Goal: Task Accomplishment & Management: Manage account settings

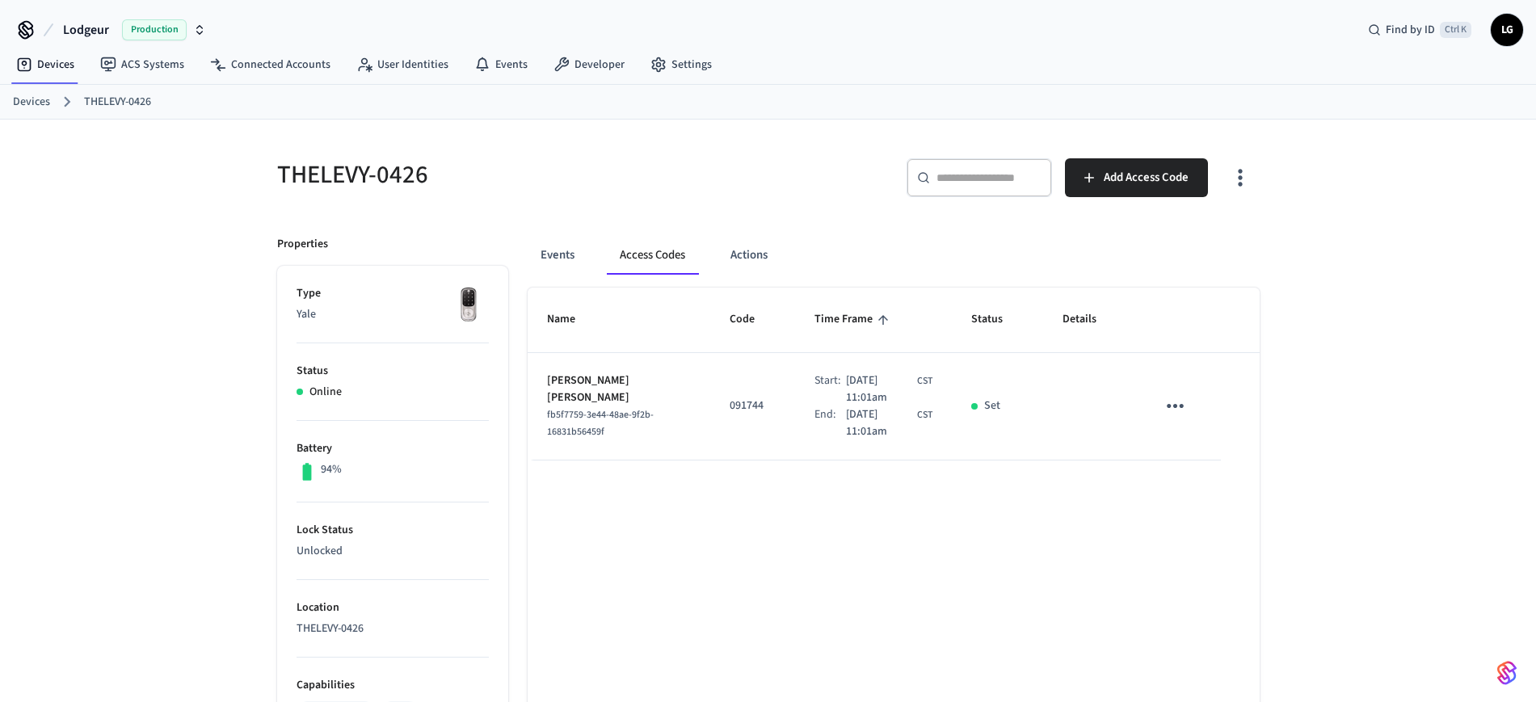
click at [34, 99] on link "Devices" at bounding box center [31, 102] width 37 height 17
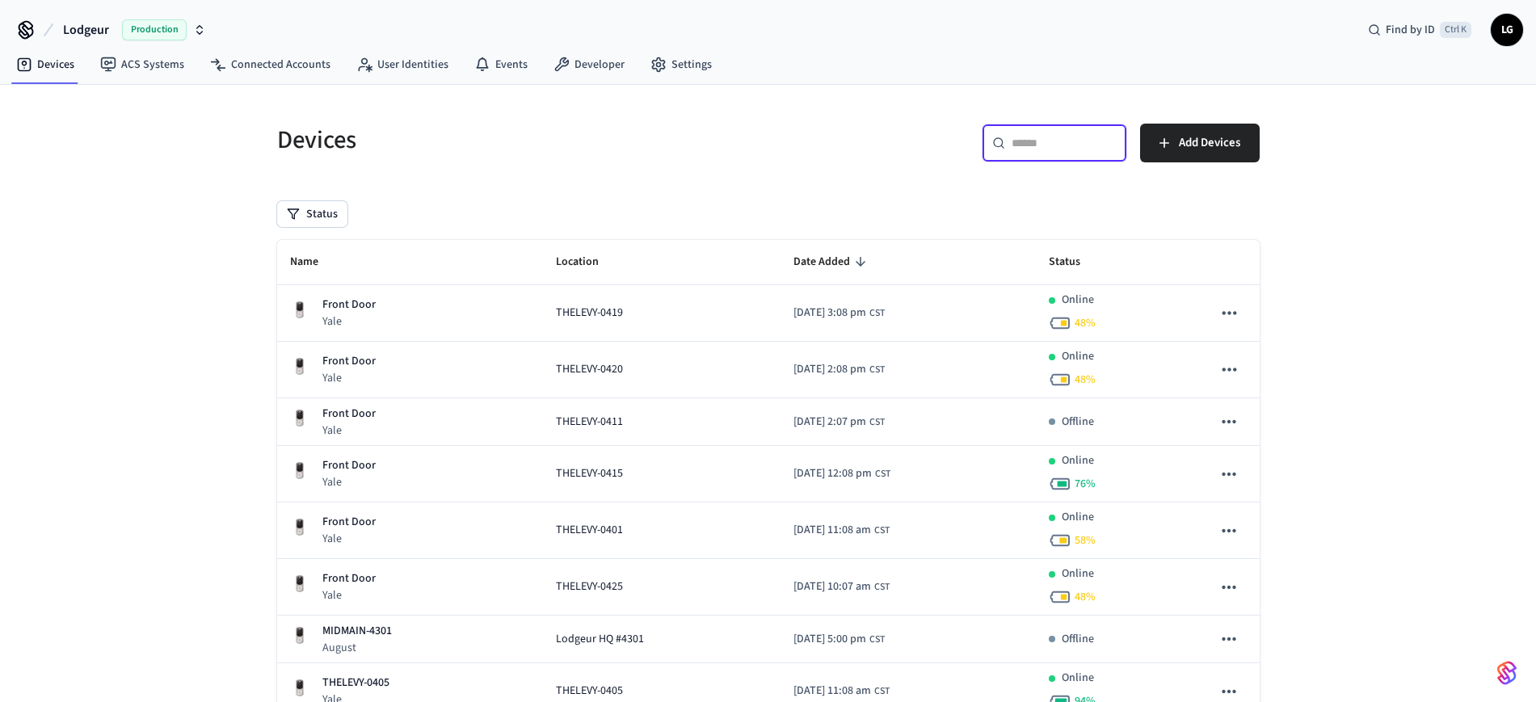
click at [1072, 145] on input "text" at bounding box center [1064, 143] width 105 height 16
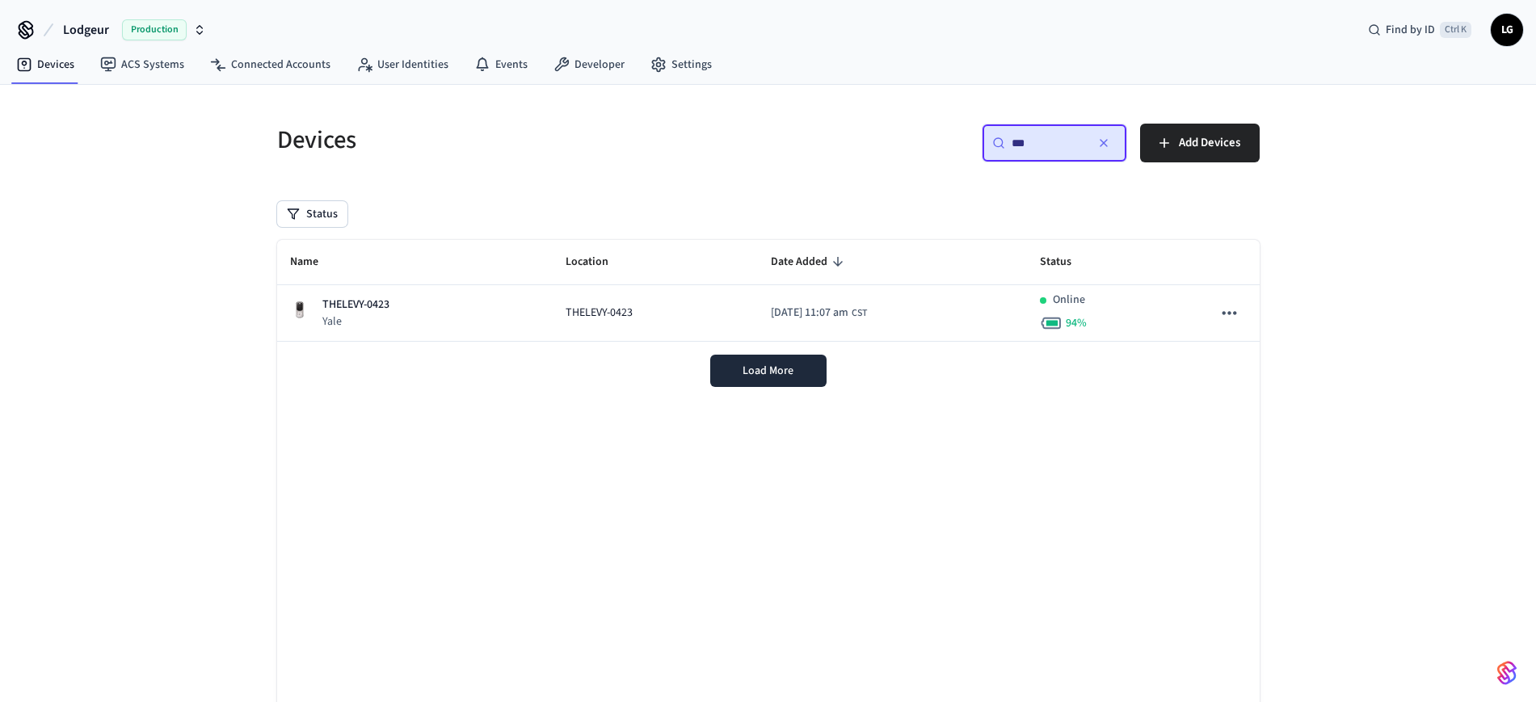
type input "***"
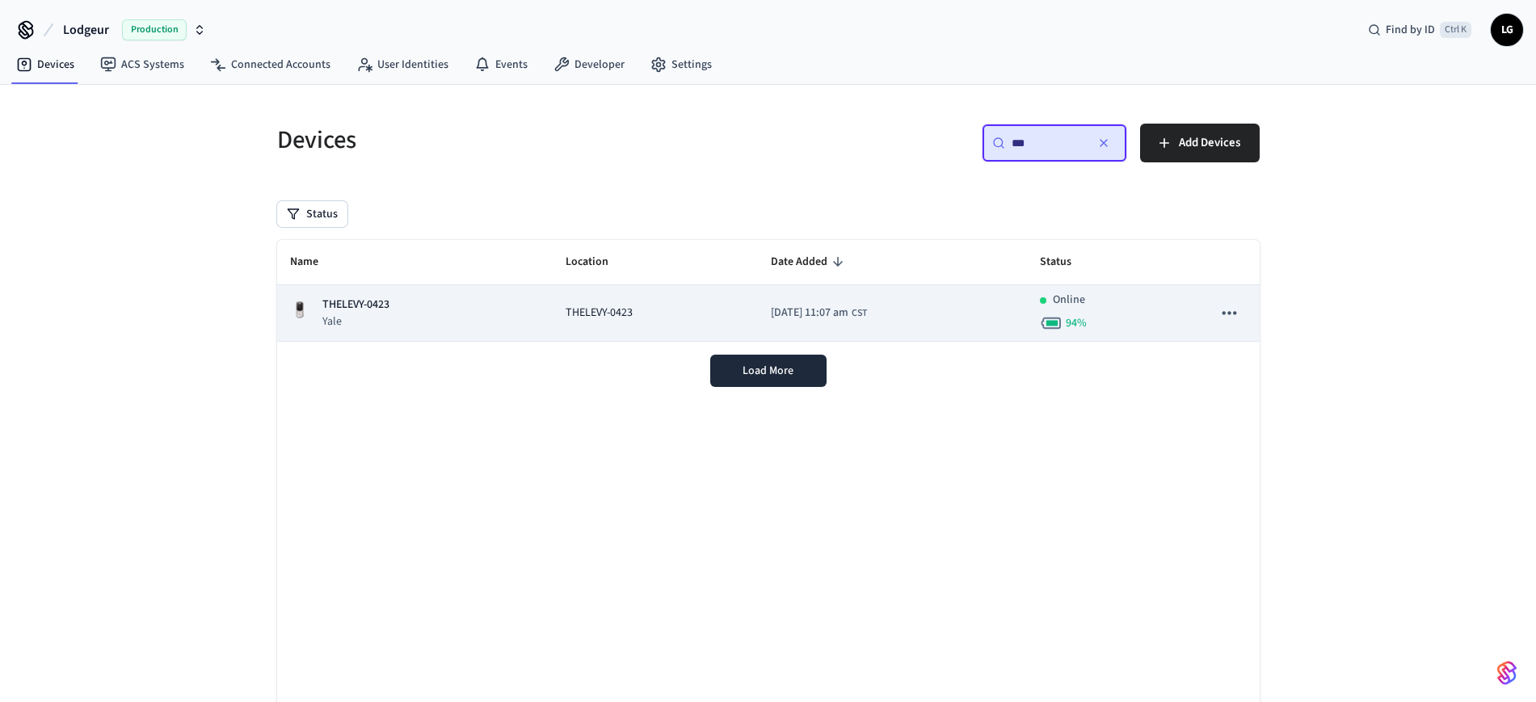
click at [469, 300] on div "THELEVY-0423 Yale" at bounding box center [415, 313] width 250 height 33
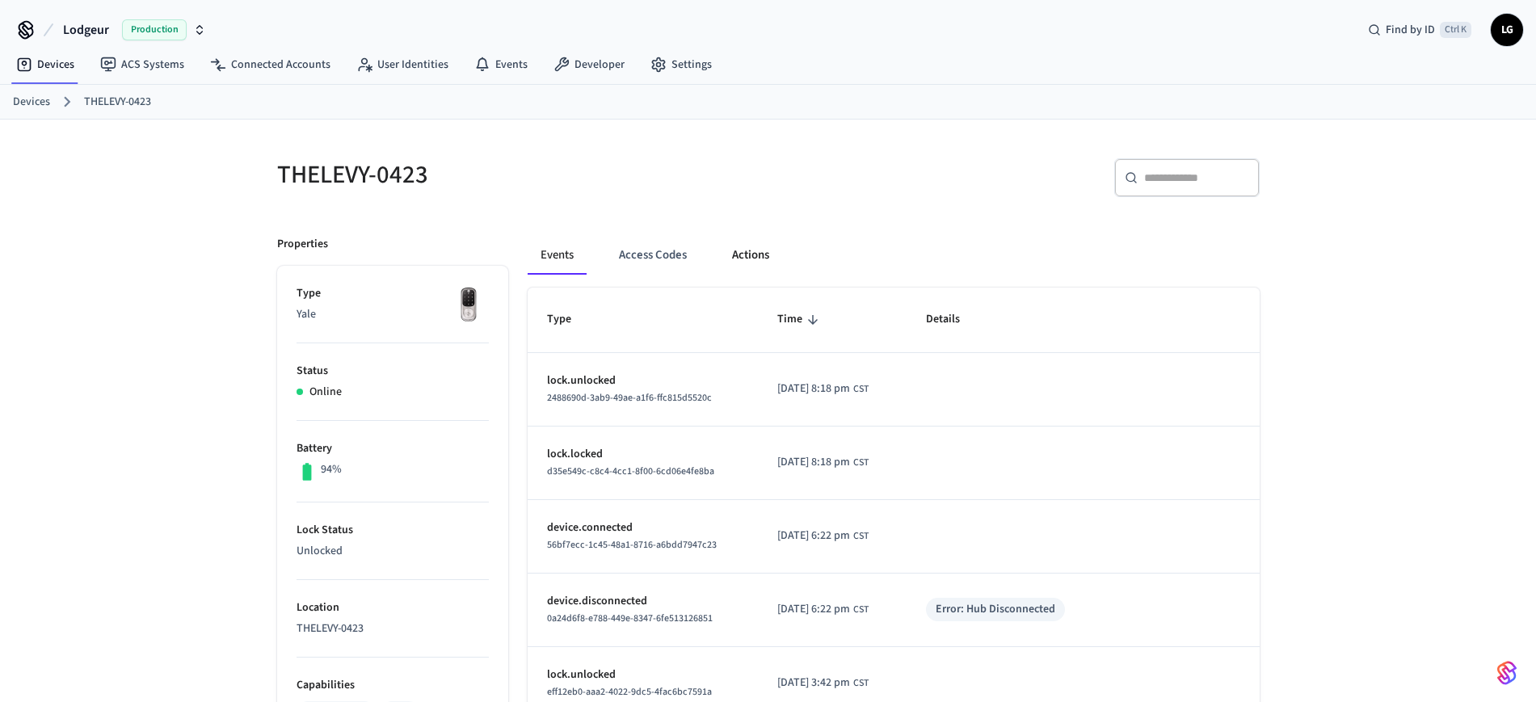
click at [762, 263] on button "Actions" at bounding box center [750, 255] width 63 height 39
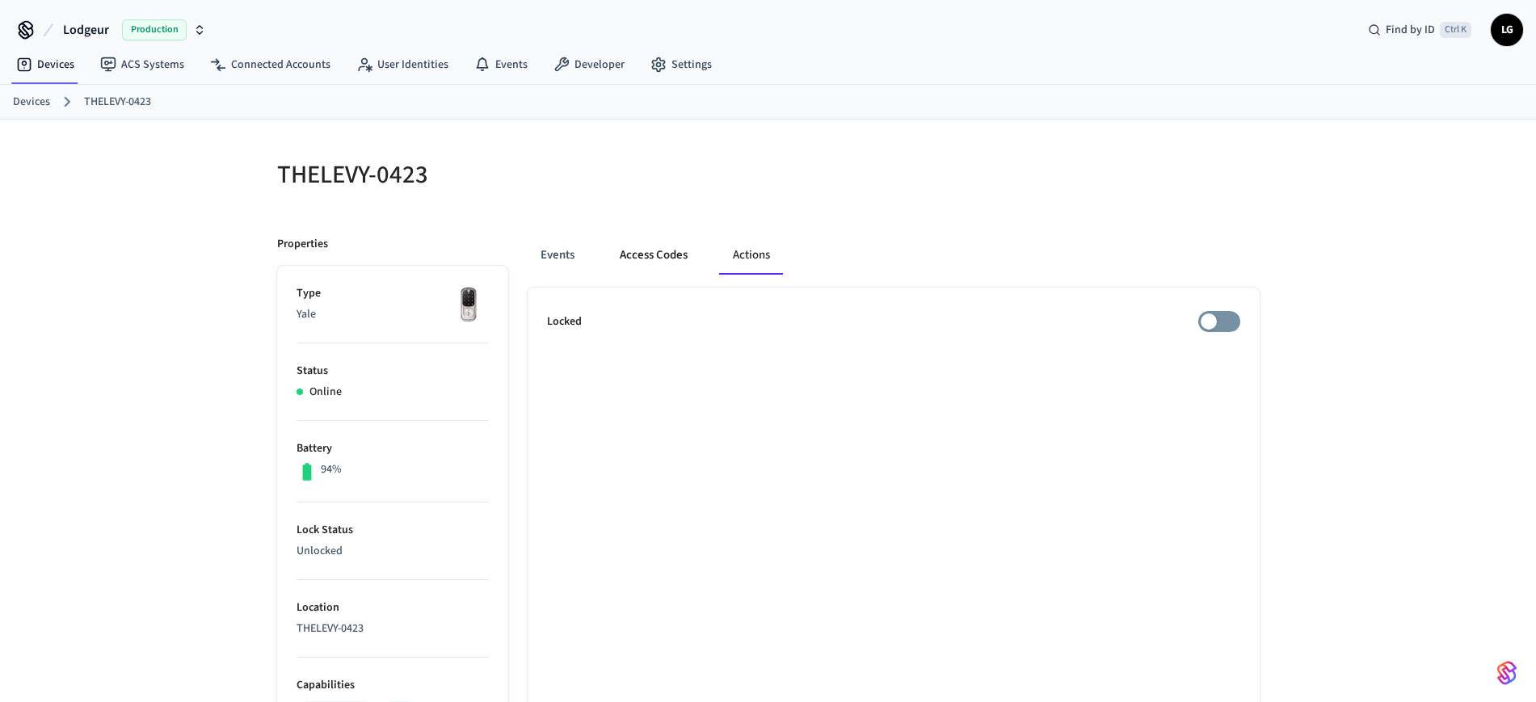
click at [647, 257] on button "Access Codes" at bounding box center [654, 255] width 94 height 39
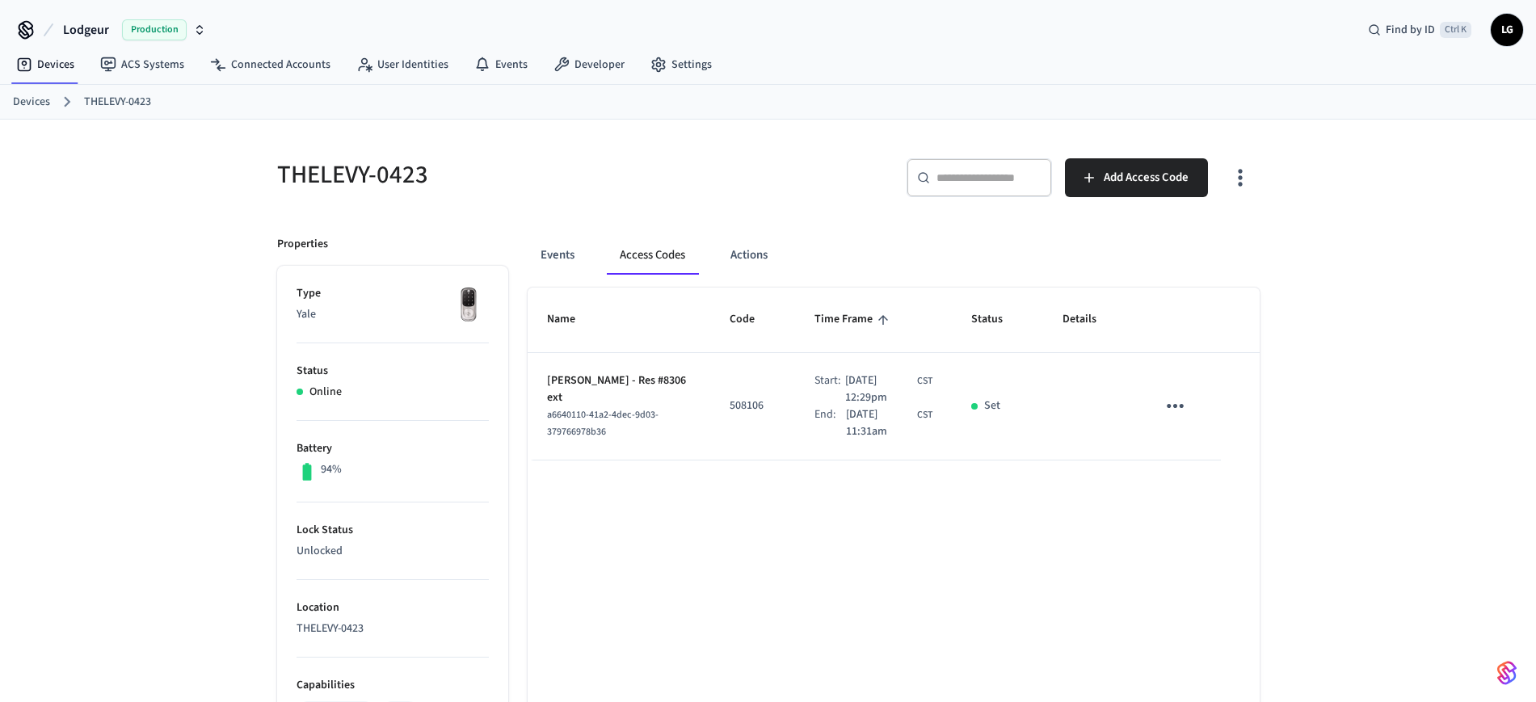
click at [731, 405] on p "508106" at bounding box center [753, 406] width 46 height 17
copy p "508106"
click at [985, 182] on input "text" at bounding box center [988, 178] width 105 height 16
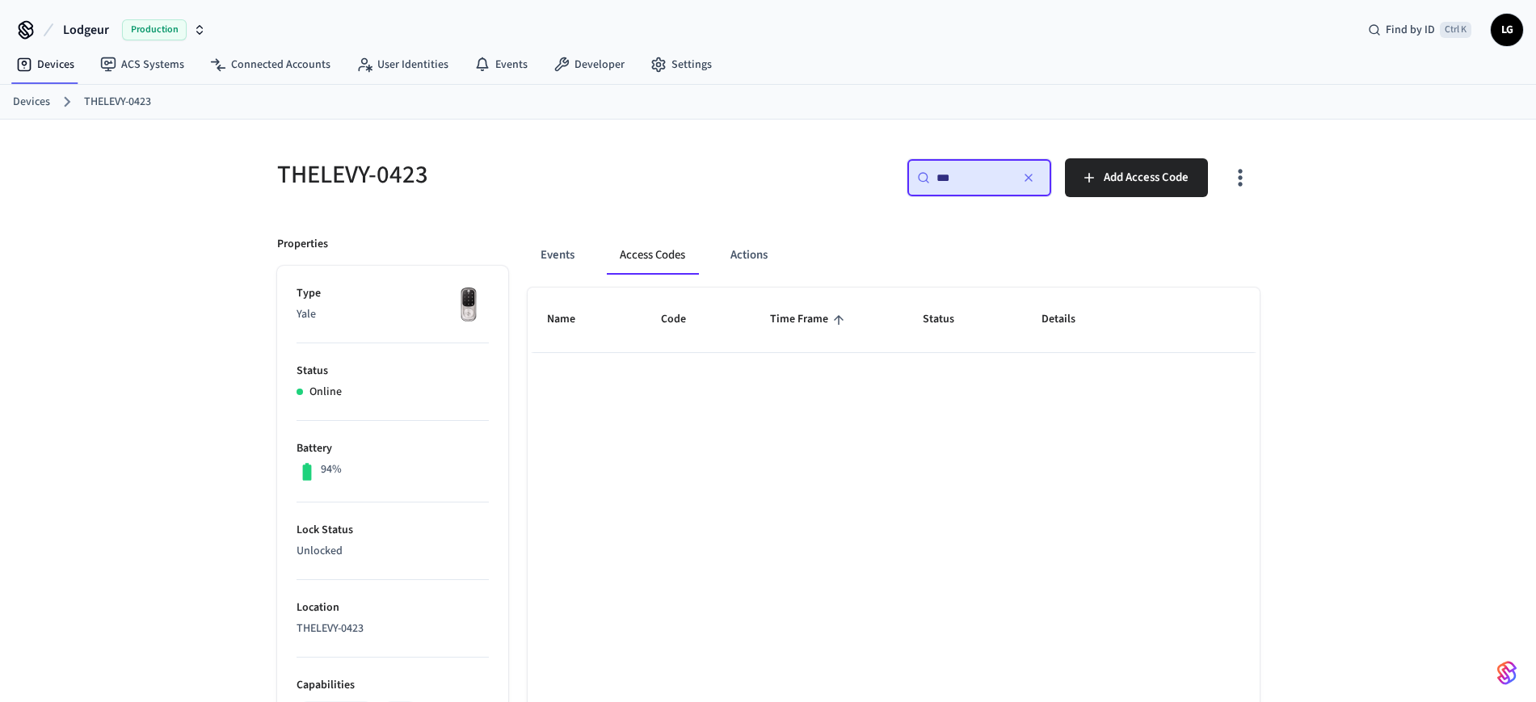
type input "***"
click at [34, 98] on link "Devices" at bounding box center [31, 102] width 37 height 17
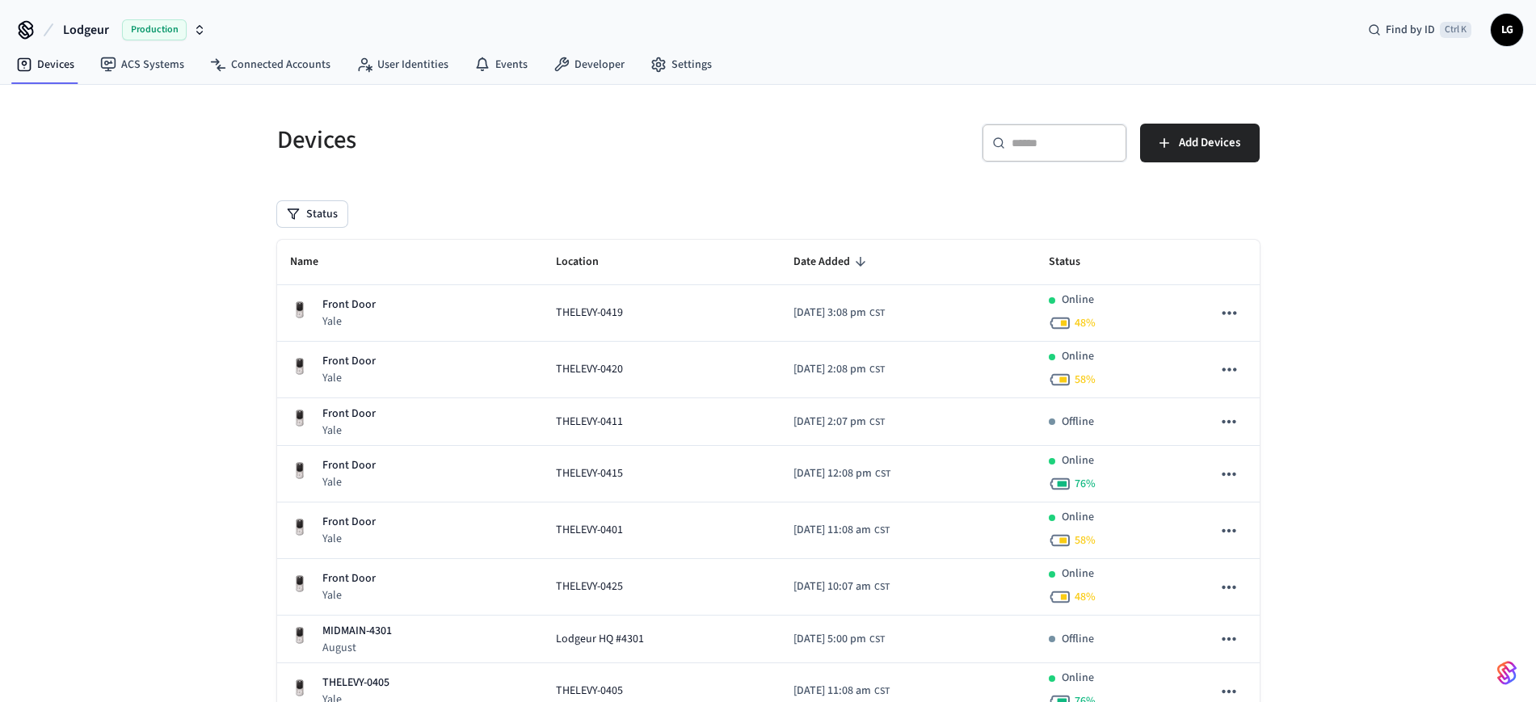
click at [1057, 145] on input "text" at bounding box center [1064, 143] width 105 height 16
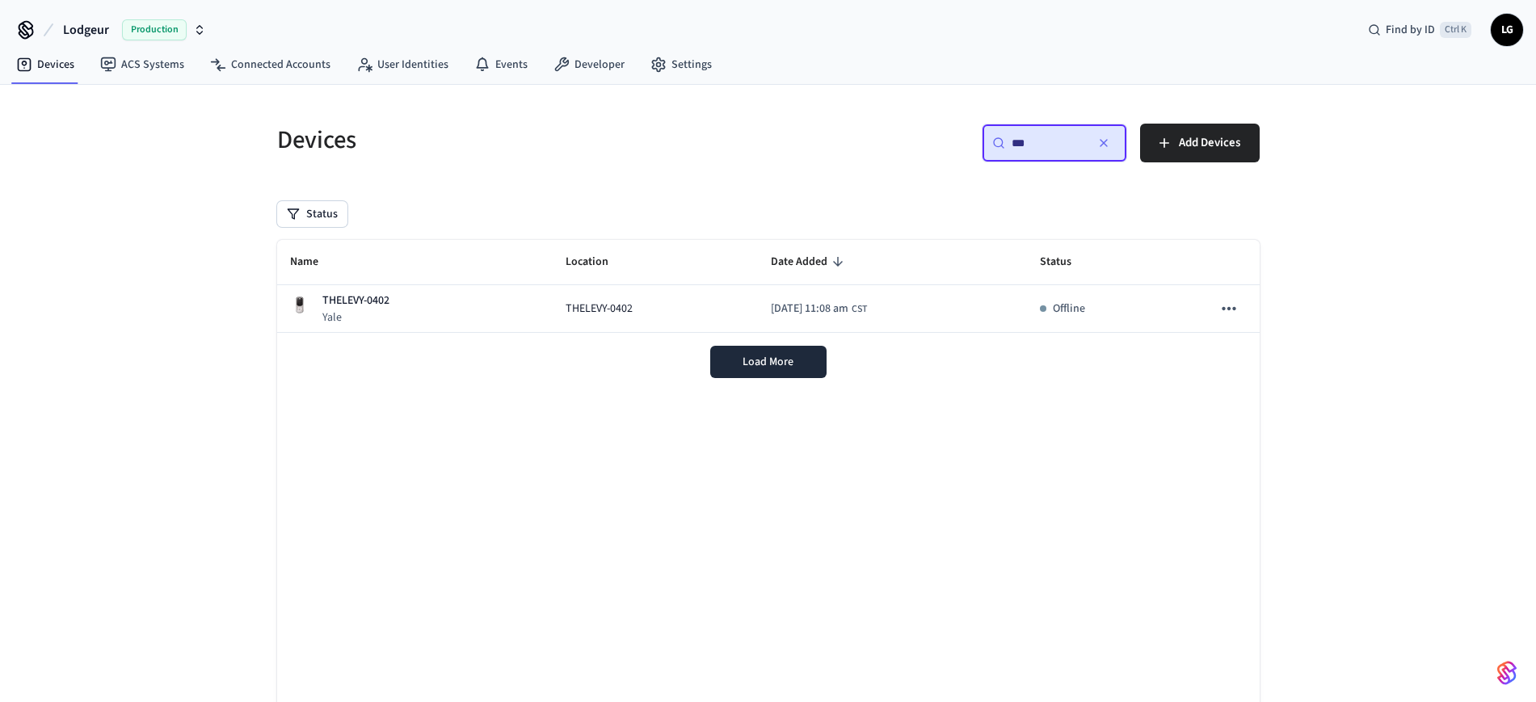
type input "***"
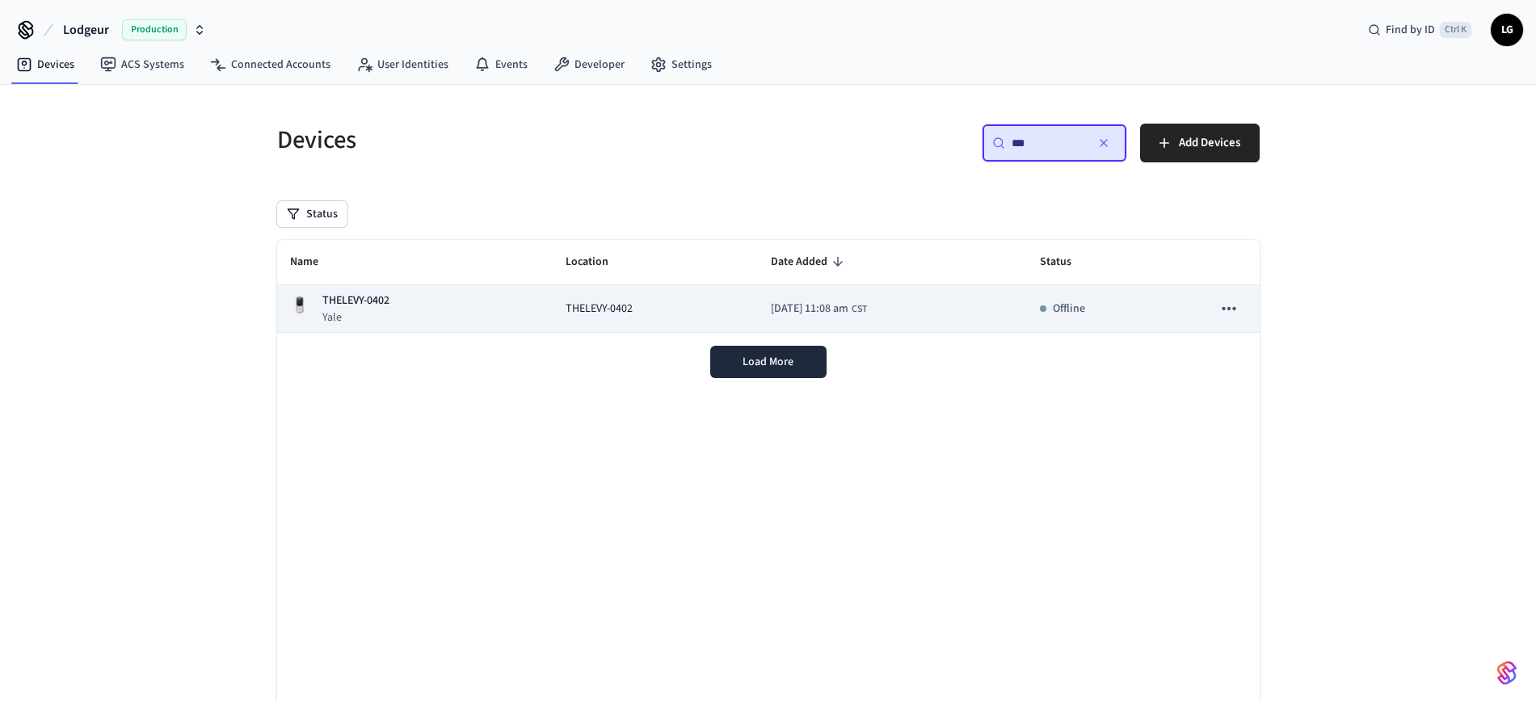
click at [355, 300] on p "THELEVY-0402" at bounding box center [355, 300] width 67 height 17
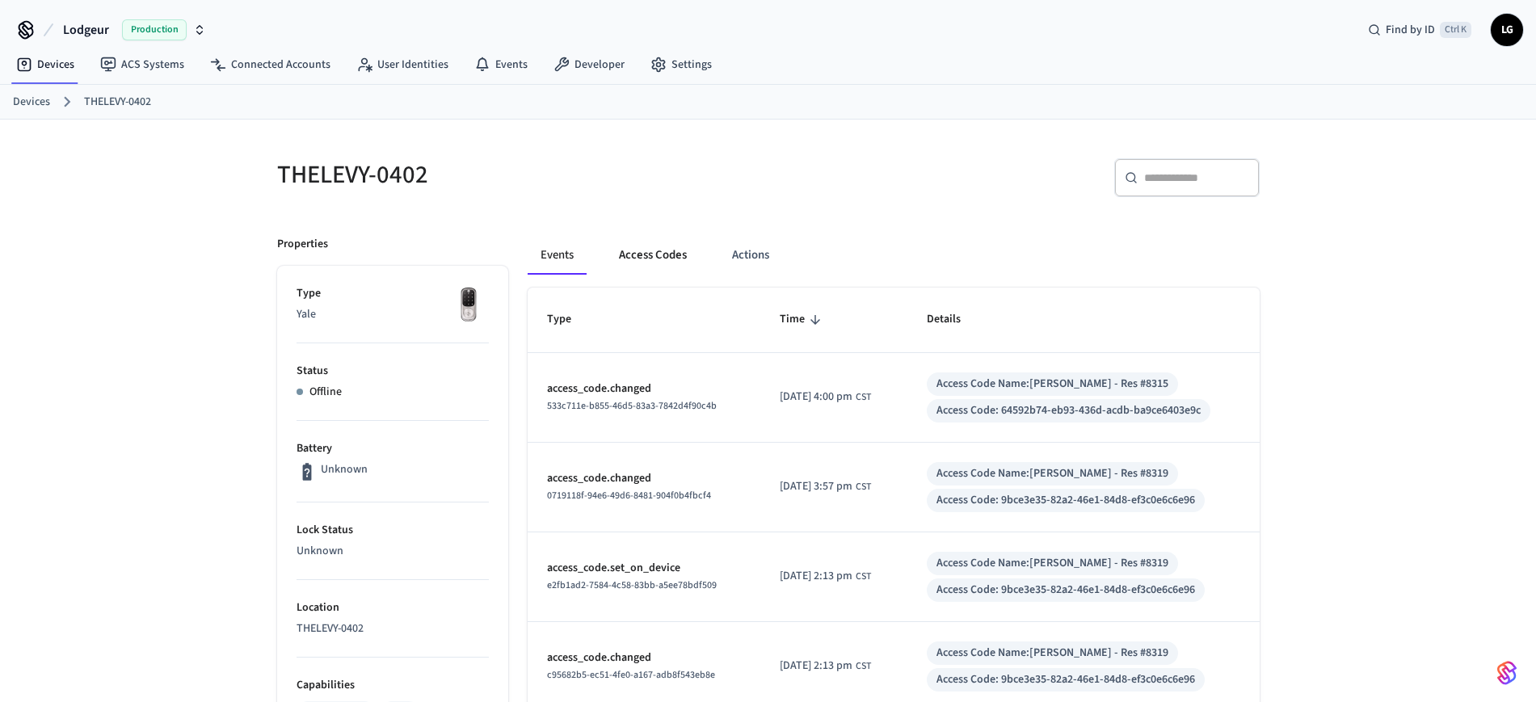
click at [663, 258] on button "Access Codes" at bounding box center [653, 255] width 94 height 39
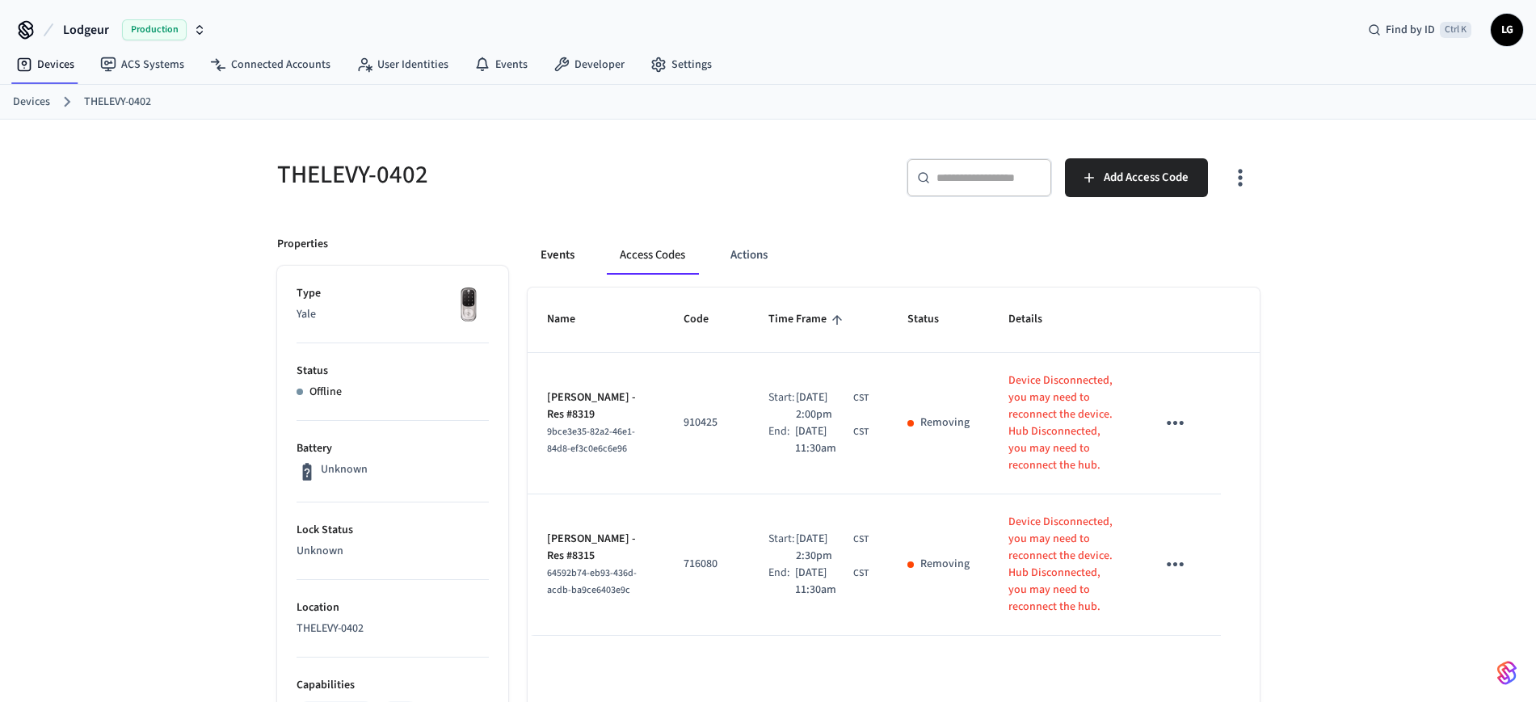
click at [558, 243] on button "Events" at bounding box center [558, 255] width 60 height 39
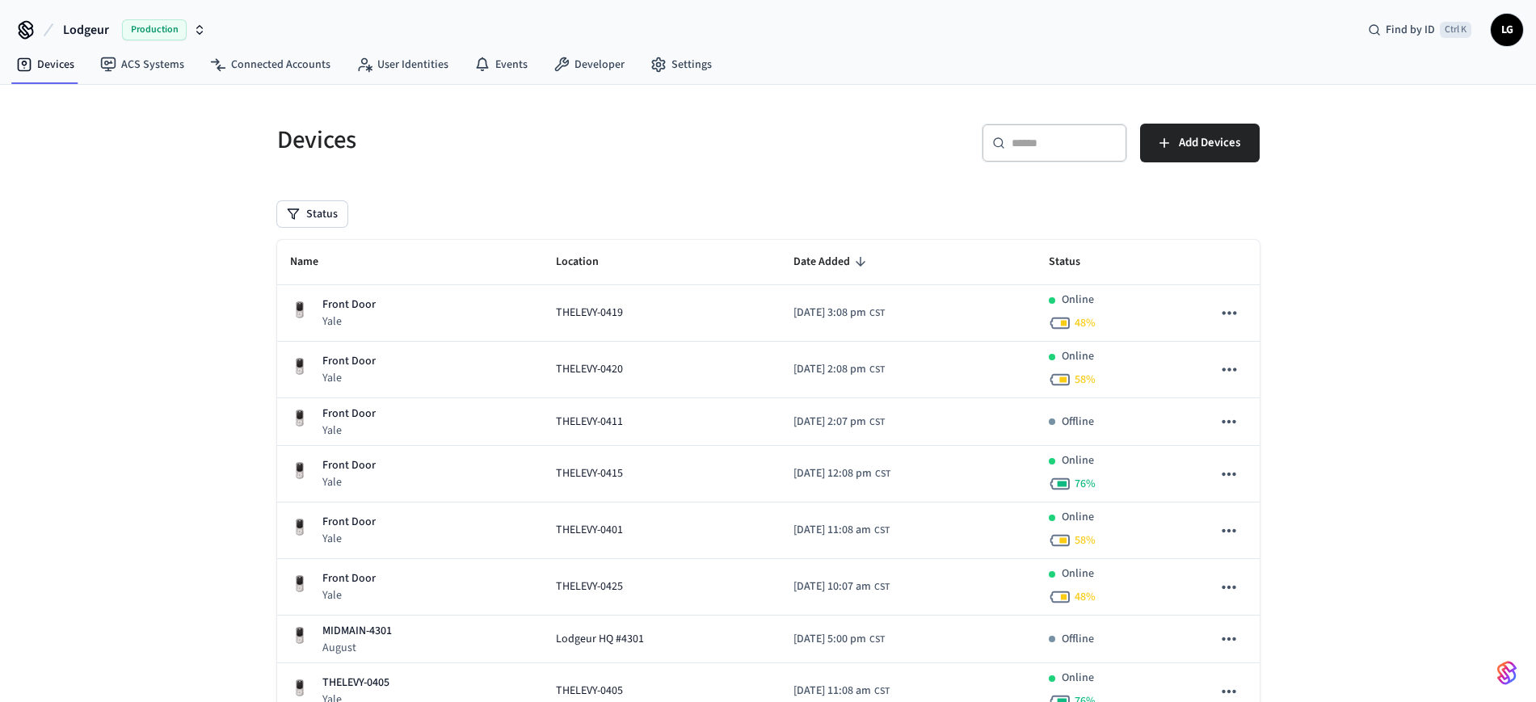
click at [1034, 129] on div "​ ​" at bounding box center [1054, 143] width 145 height 39
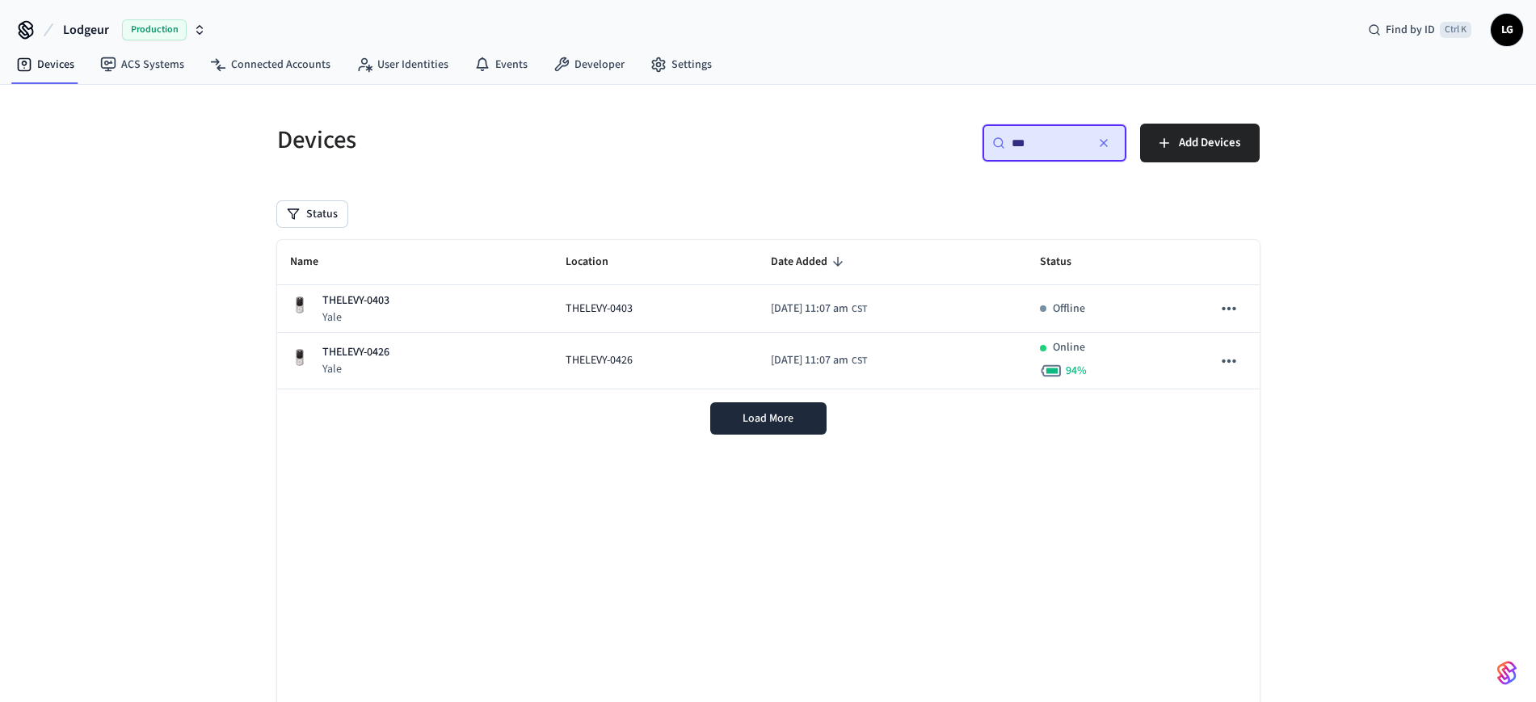
type input "***"
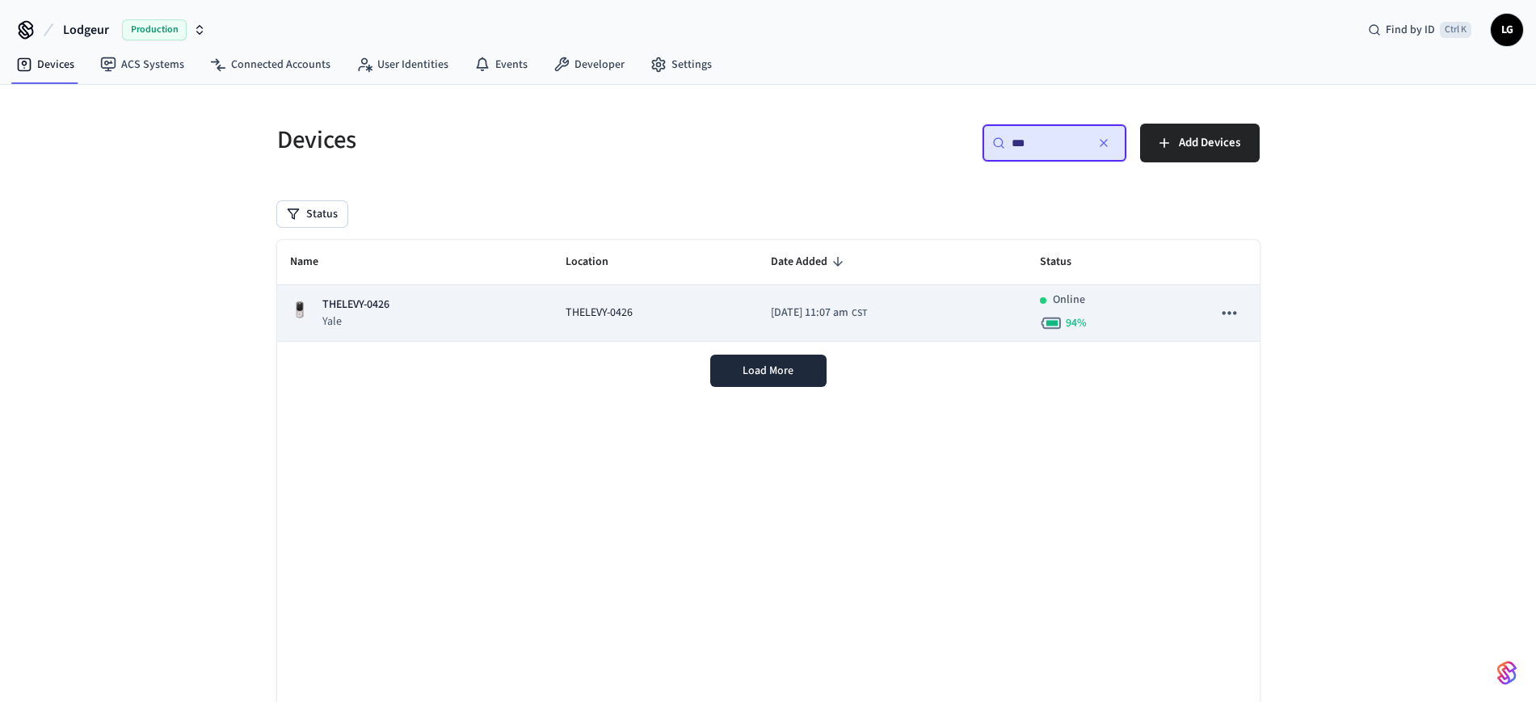
click at [381, 314] on p "Yale" at bounding box center [355, 321] width 67 height 16
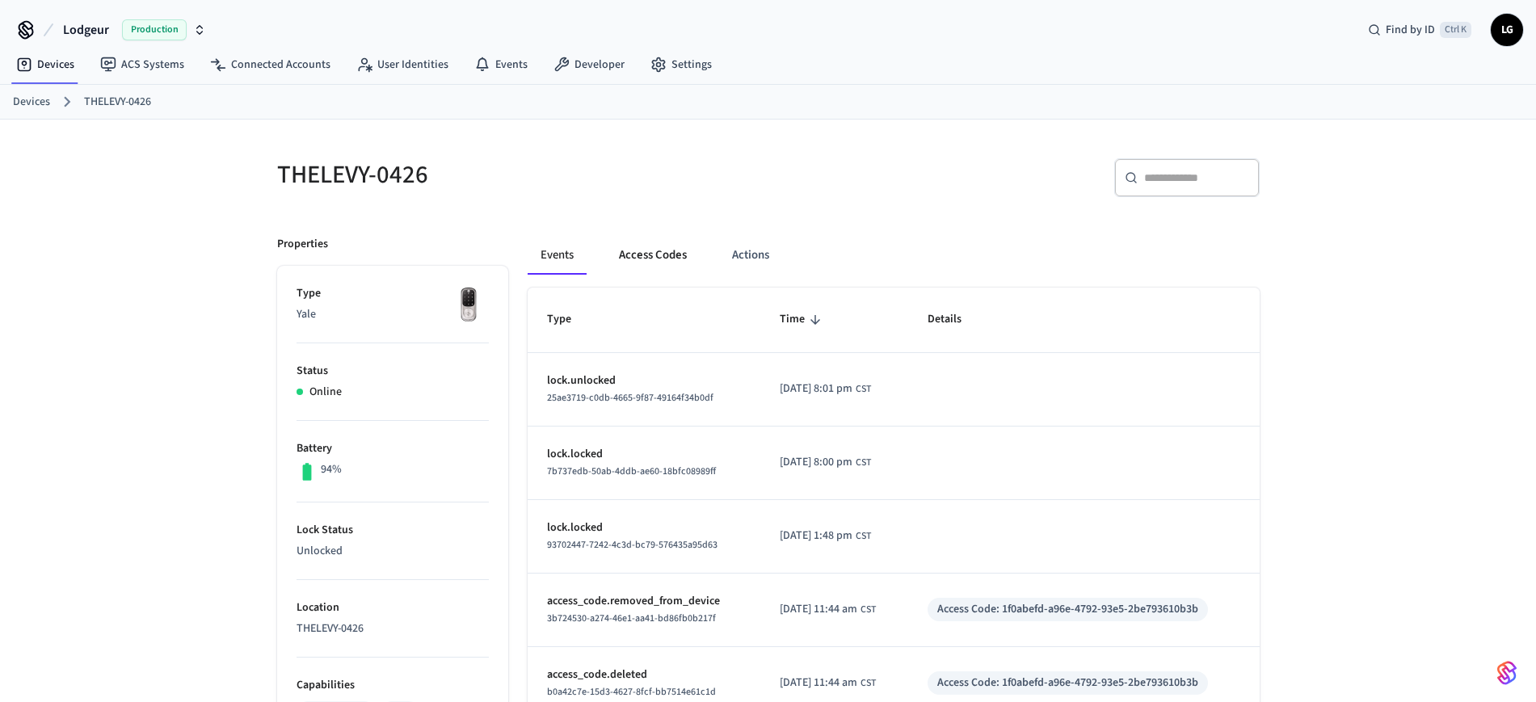
click at [679, 242] on button "Access Codes" at bounding box center [653, 255] width 94 height 39
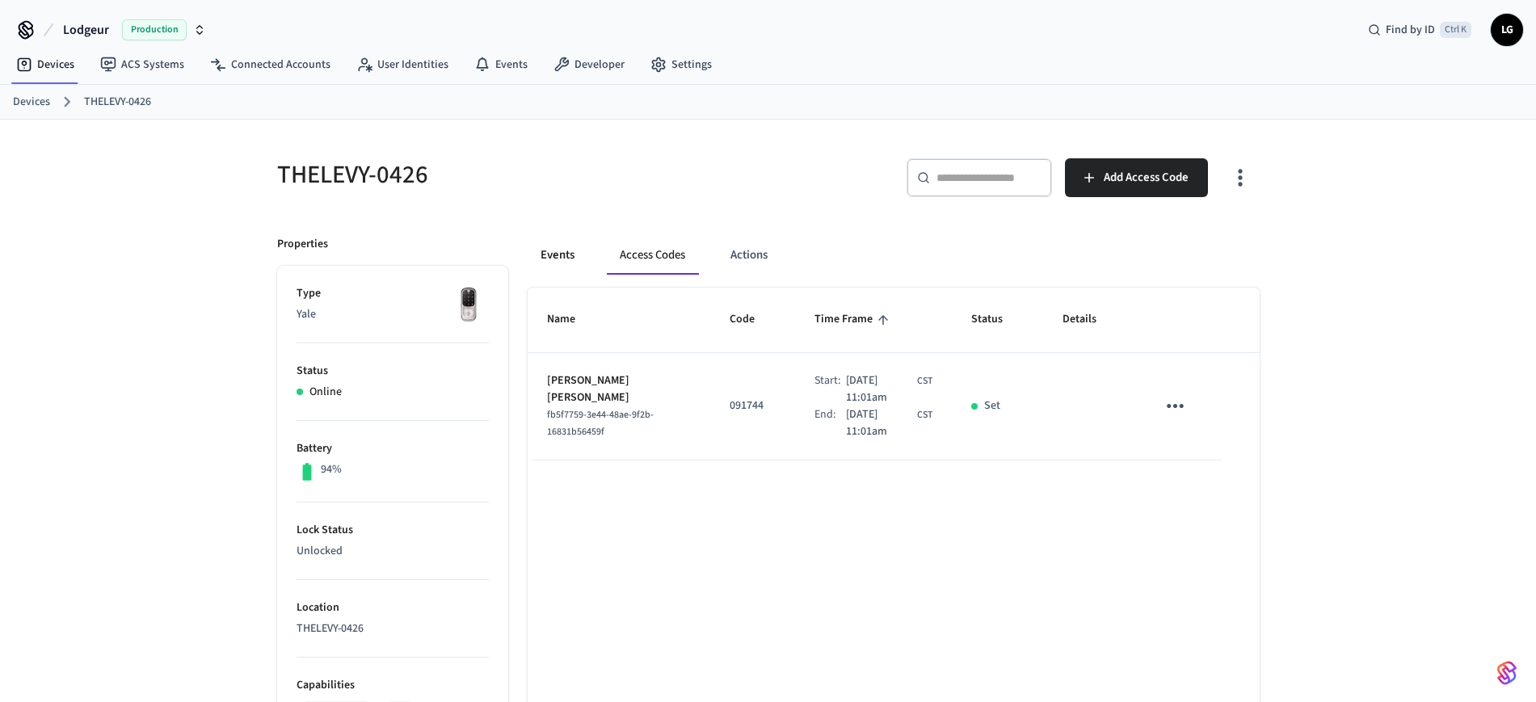
click at [562, 250] on button "Events" at bounding box center [558, 255] width 60 height 39
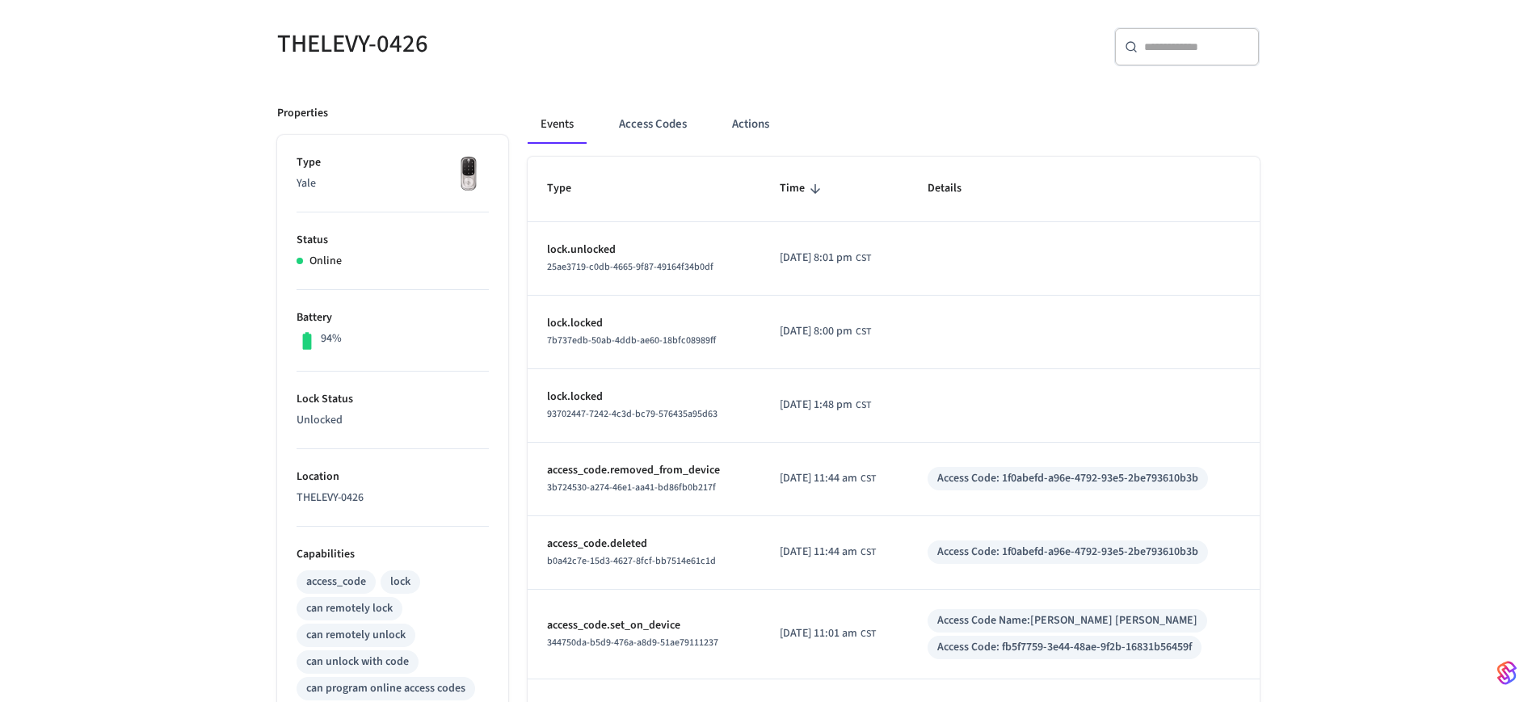
scroll to position [101, 0]
